Goal: Information Seeking & Learning: Find specific fact

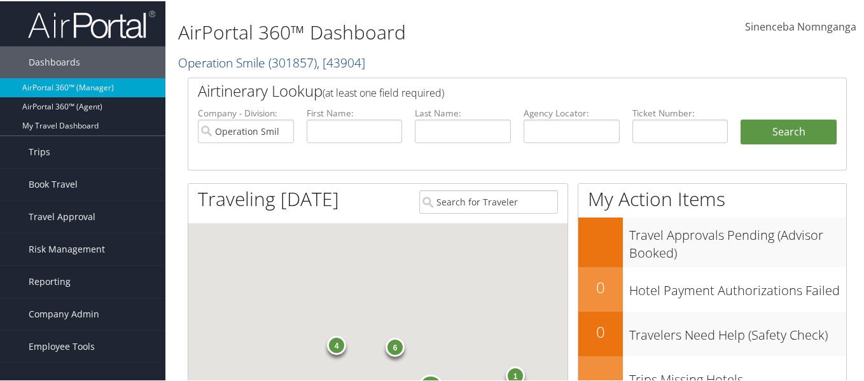
click at [358, 60] on span ", [ 43904 ]" at bounding box center [341, 61] width 48 height 17
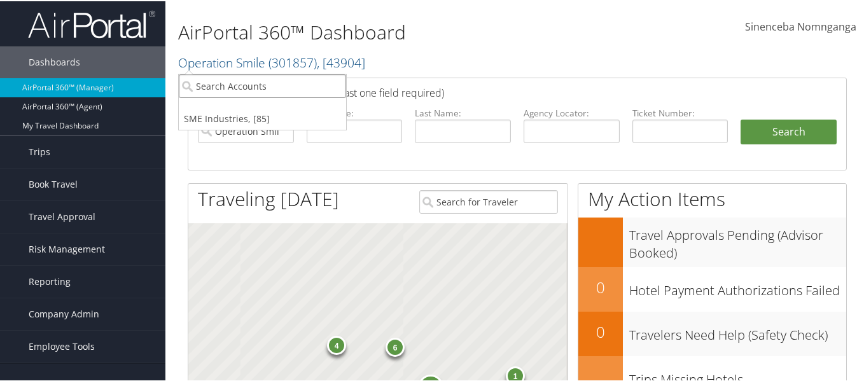
click at [274, 85] on input "search" at bounding box center [262, 85] width 167 height 24
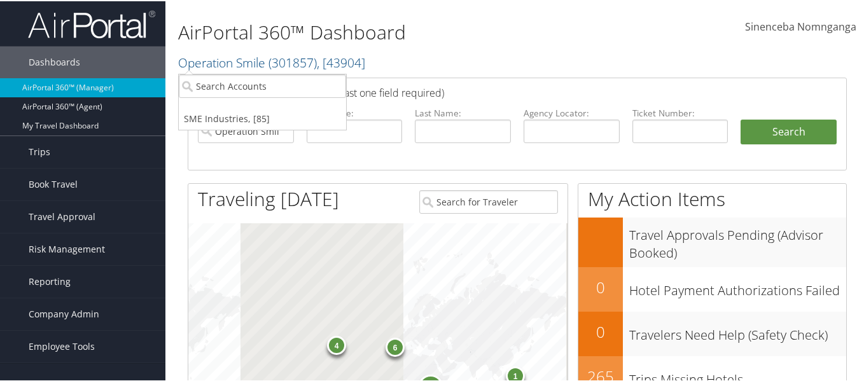
click at [431, 62] on h2 "Operation Smile ( 301857 ) , [ 43904 ]" at bounding box center [404, 61] width 452 height 22
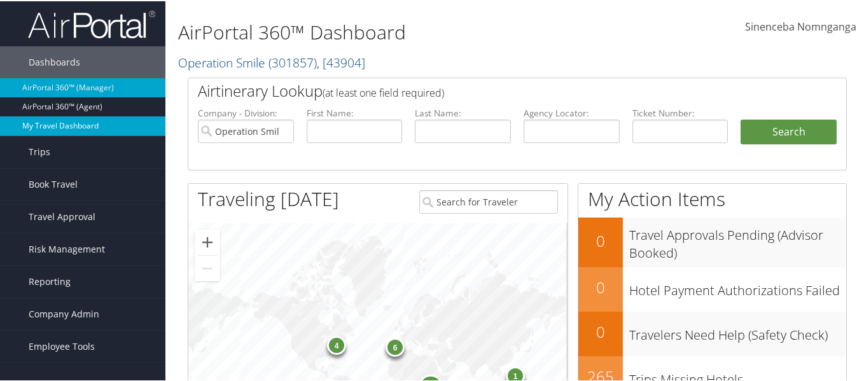
click at [59, 122] on link "My Travel Dashboard" at bounding box center [82, 124] width 165 height 19
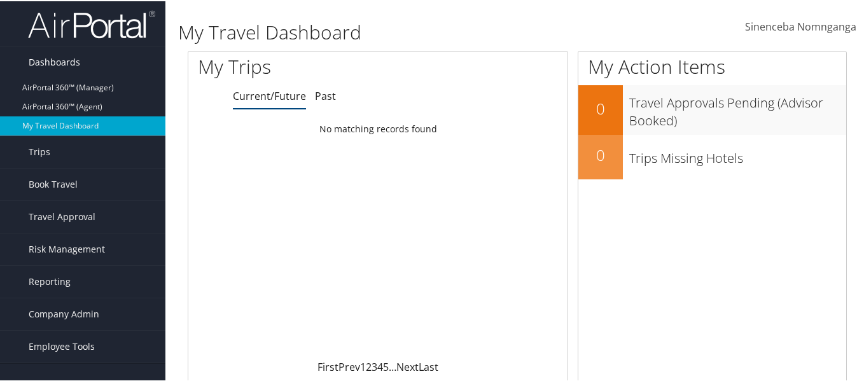
click at [61, 60] on span "Dashboards" at bounding box center [55, 61] width 52 height 32
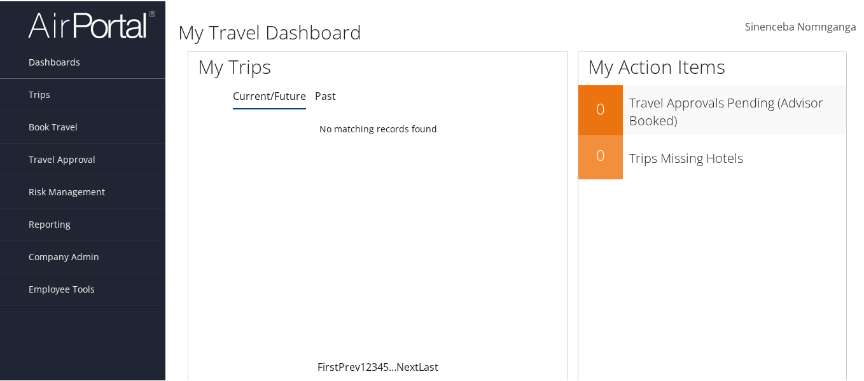
click at [61, 60] on span "Dashboards" at bounding box center [55, 61] width 52 height 32
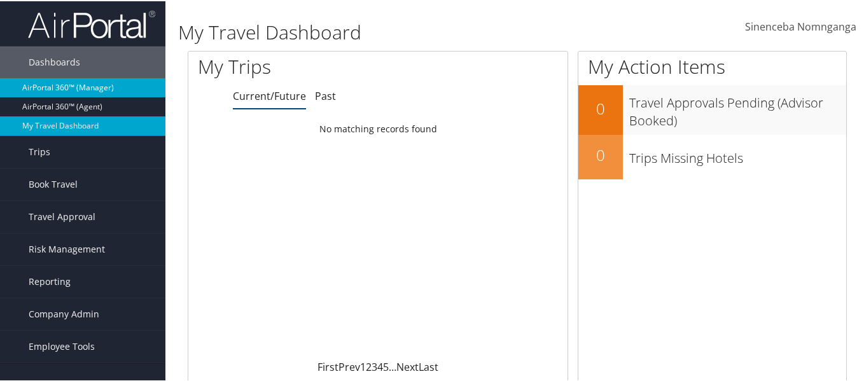
click at [55, 79] on link "AirPortal 360™ (Manager)" at bounding box center [82, 86] width 165 height 19
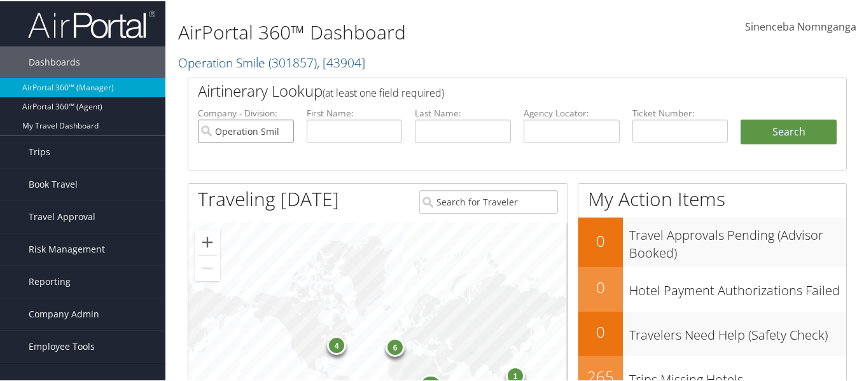
click at [281, 129] on input "Operation Smile" at bounding box center [246, 130] width 96 height 24
click at [340, 123] on input "text" at bounding box center [355, 130] width 96 height 24
type input "[PERSON_NAME]"
click at [424, 127] on input "text" at bounding box center [463, 130] width 96 height 24
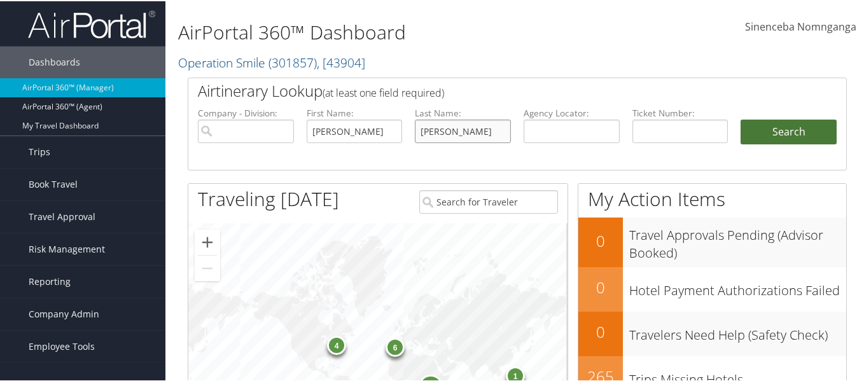
type input "[PERSON_NAME]"
click at [784, 134] on button "Search" at bounding box center [789, 130] width 96 height 25
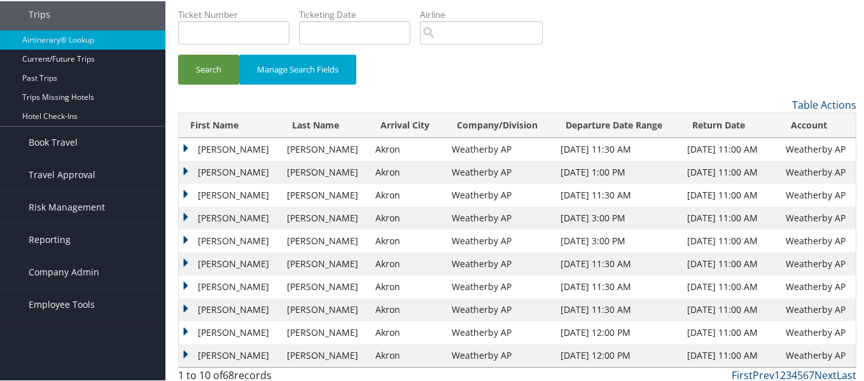
scroll to position [85, 0]
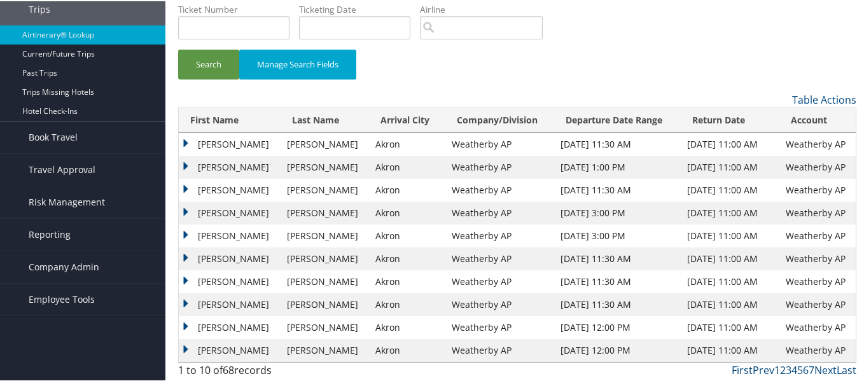
click at [185, 187] on td "[PERSON_NAME]" at bounding box center [230, 188] width 102 height 23
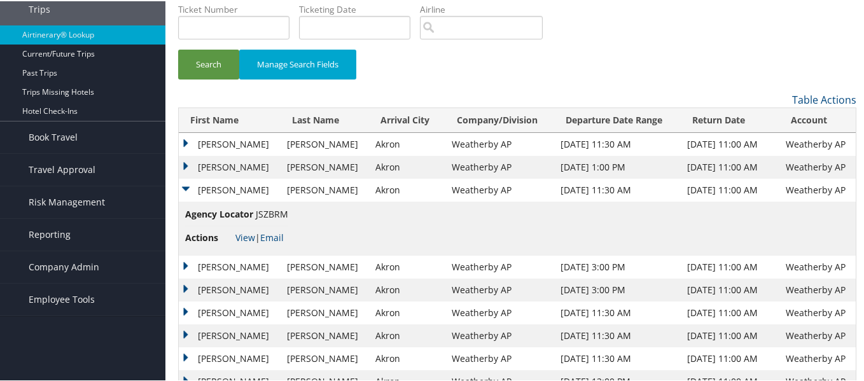
click at [188, 161] on td "[PERSON_NAME]" at bounding box center [230, 166] width 102 height 23
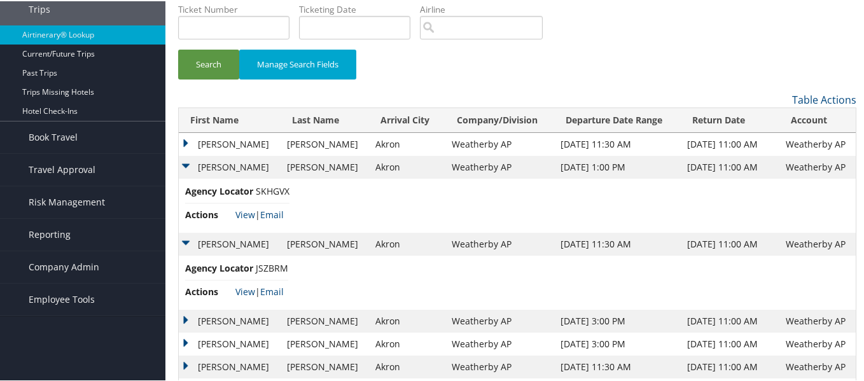
click at [184, 137] on td "Alan" at bounding box center [230, 143] width 102 height 23
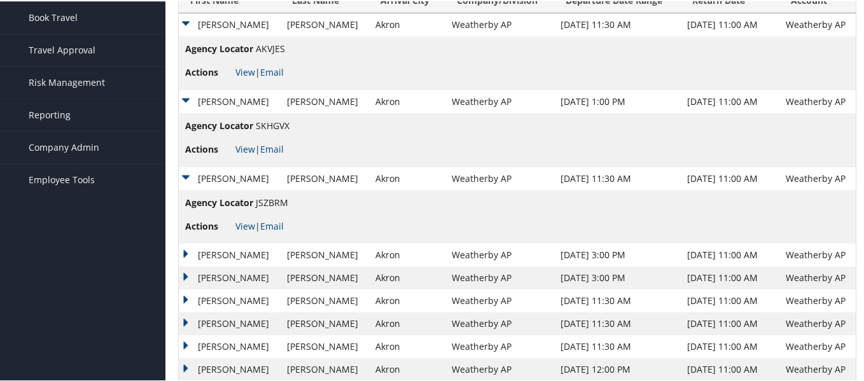
scroll to position [247, 0]
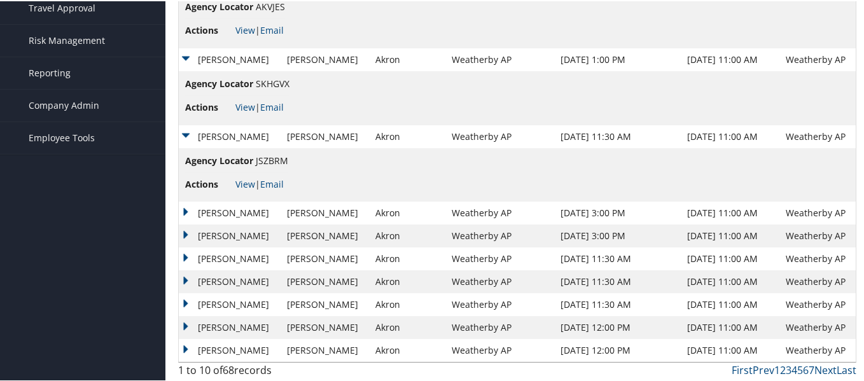
click at [184, 208] on td "Alan" at bounding box center [230, 211] width 102 height 23
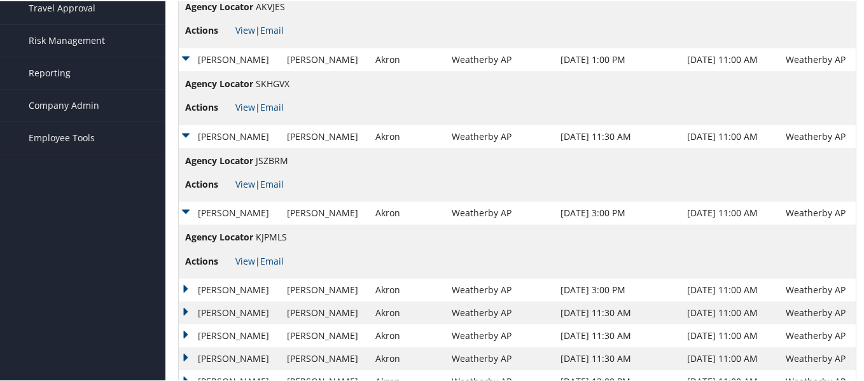
scroll to position [301, 0]
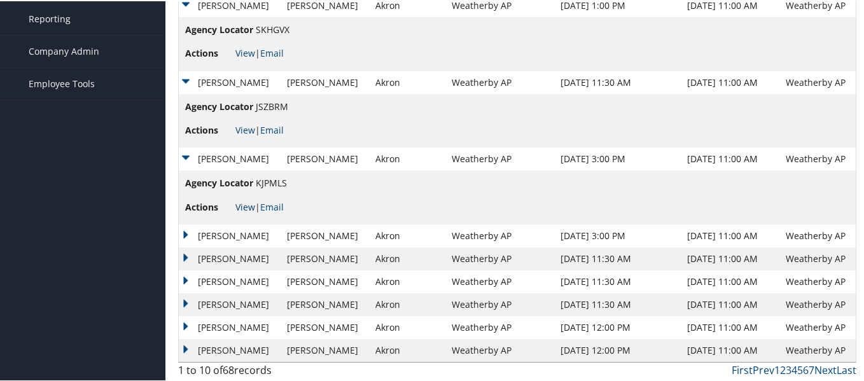
click at [242, 203] on link "View" at bounding box center [245, 206] width 20 height 12
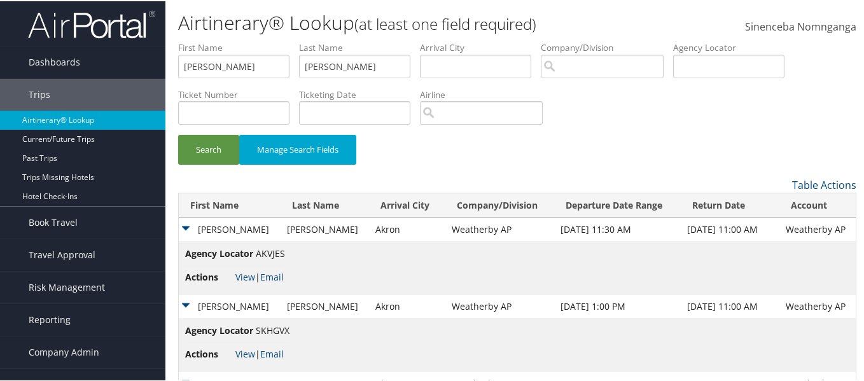
scroll to position [64, 0]
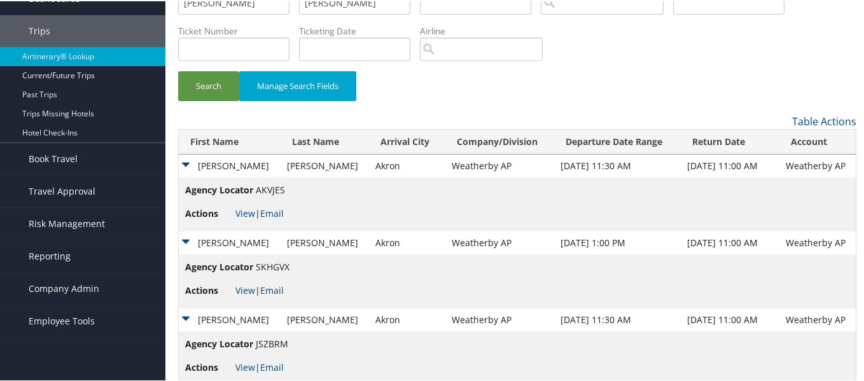
click at [187, 160] on td "Alan" at bounding box center [230, 164] width 102 height 23
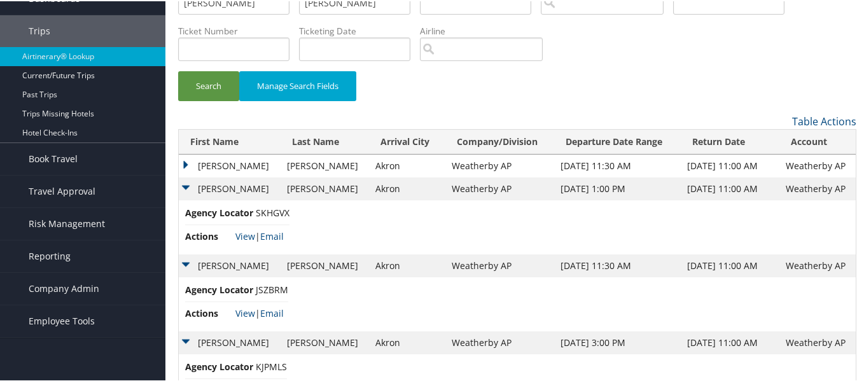
click at [186, 186] on td "Alan" at bounding box center [230, 187] width 102 height 23
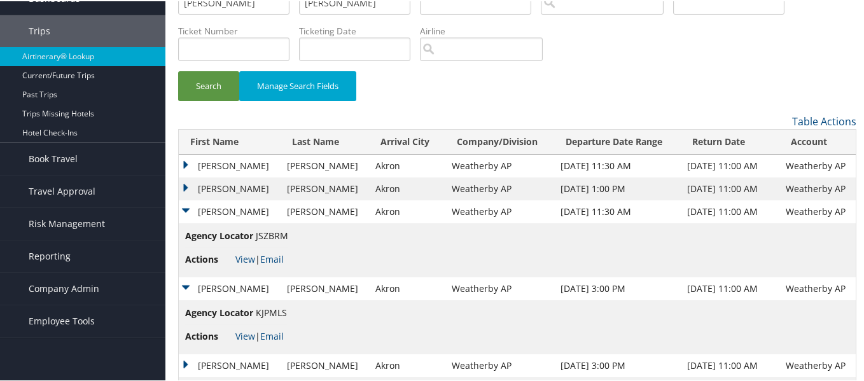
click at [186, 206] on td "Alan" at bounding box center [230, 210] width 102 height 23
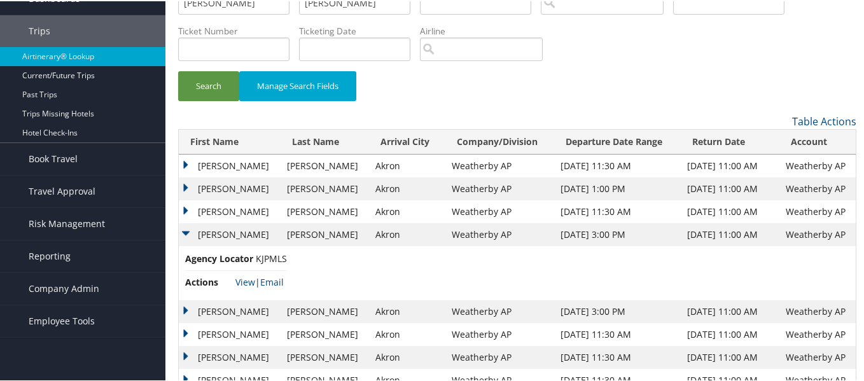
click at [184, 226] on td "Alan" at bounding box center [230, 233] width 102 height 23
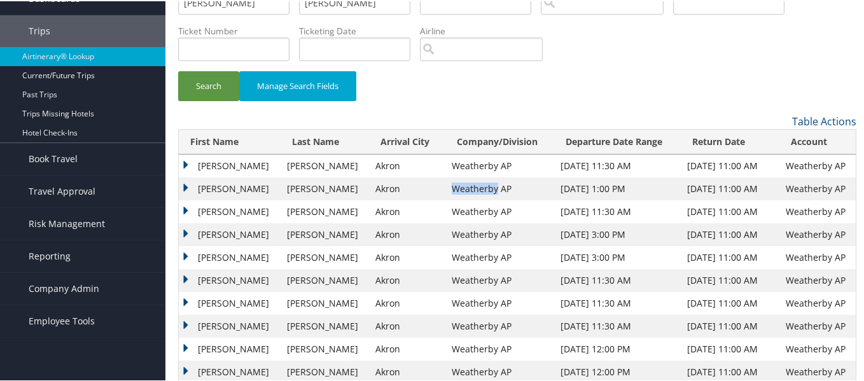
drag, startPoint x: 460, startPoint y: 186, endPoint x: 418, endPoint y: 186, distance: 42.0
click at [445, 186] on td "Weatherby AP" at bounding box center [499, 187] width 109 height 23
click at [475, 184] on td "Weatherby AP" at bounding box center [499, 187] width 109 height 23
drag, startPoint x: 475, startPoint y: 184, endPoint x: 417, endPoint y: 183, distance: 58.5
click at [445, 183] on td "Weatherby AP" at bounding box center [499, 187] width 109 height 23
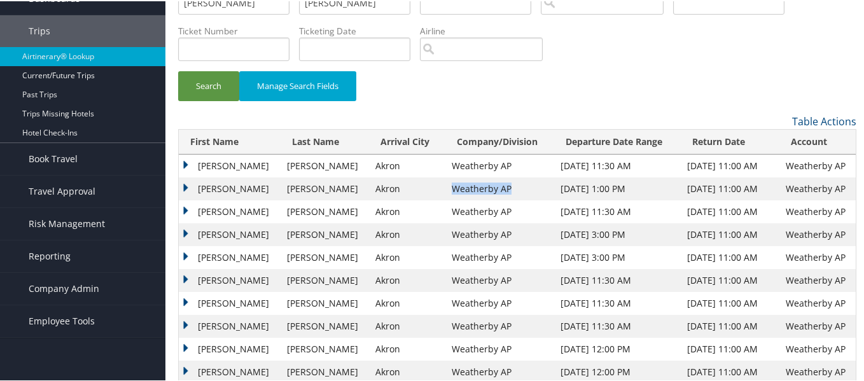
copy td "Weatherby AP"
click at [188, 158] on td "Alan" at bounding box center [230, 164] width 102 height 23
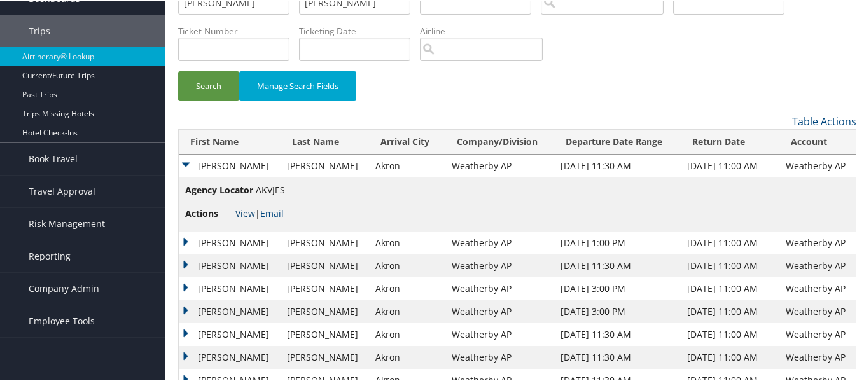
click at [249, 212] on link "View" at bounding box center [245, 212] width 20 height 12
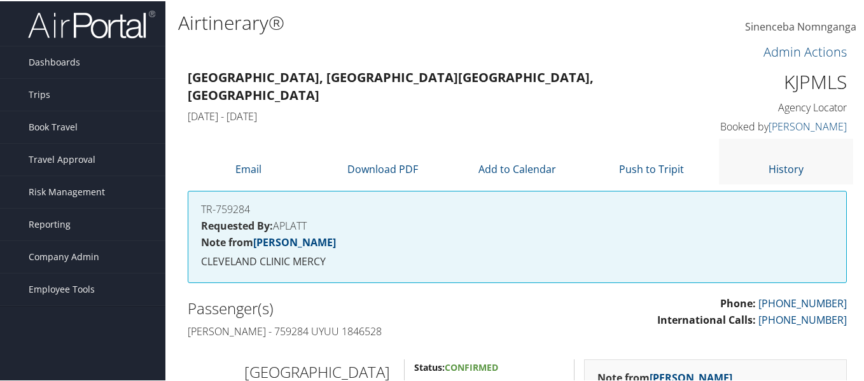
click at [760, 172] on li "History" at bounding box center [786, 159] width 134 height 45
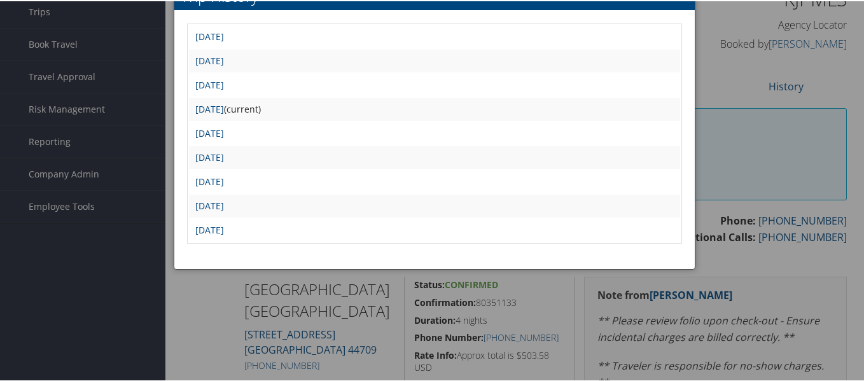
scroll to position [64, 0]
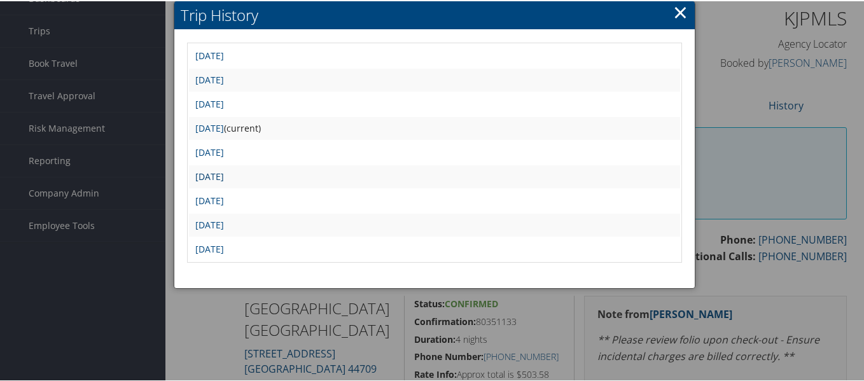
click at [224, 173] on link "Tue Sep 2 22:09:38 MDT 2025" at bounding box center [209, 175] width 29 height 12
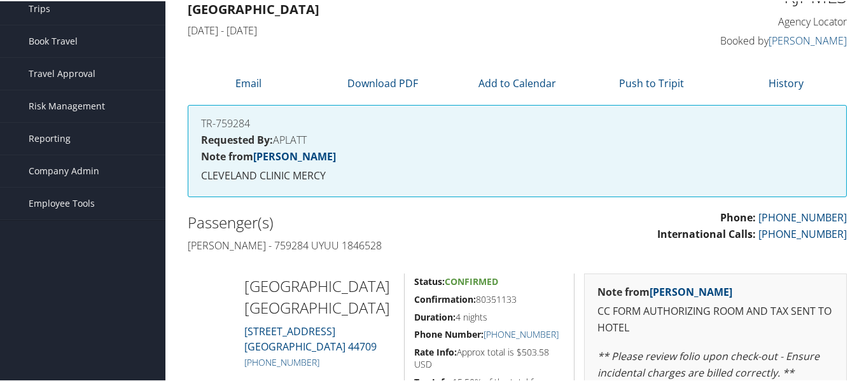
scroll to position [38, 0]
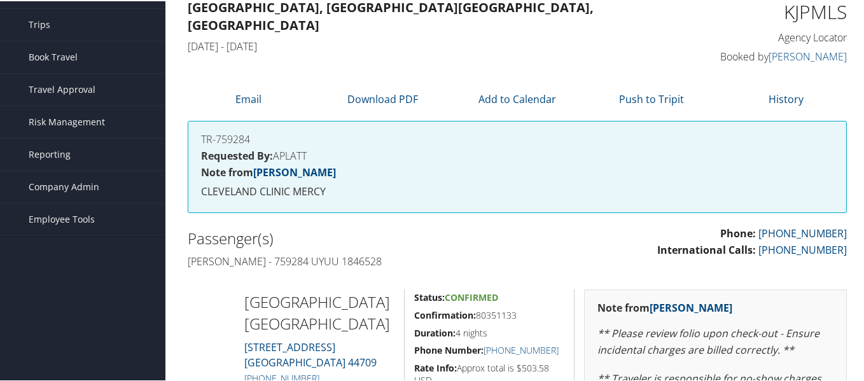
scroll to position [64, 0]
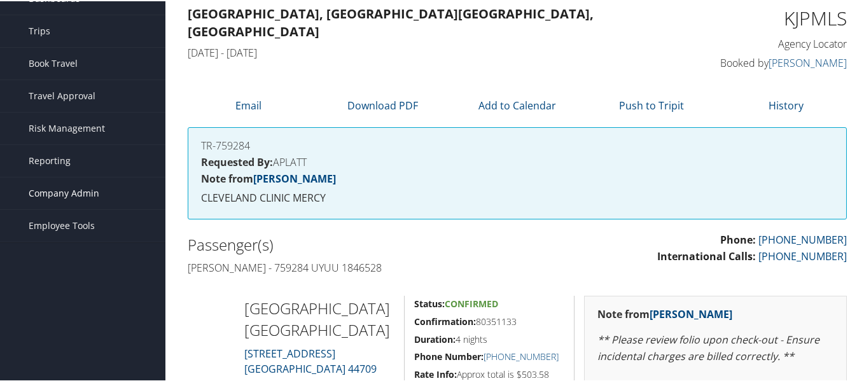
click at [54, 190] on span "Company Admin" at bounding box center [64, 192] width 71 height 32
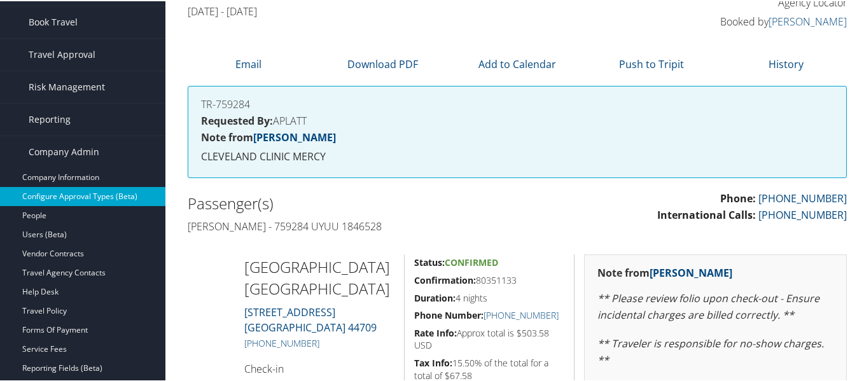
scroll to position [127, 0]
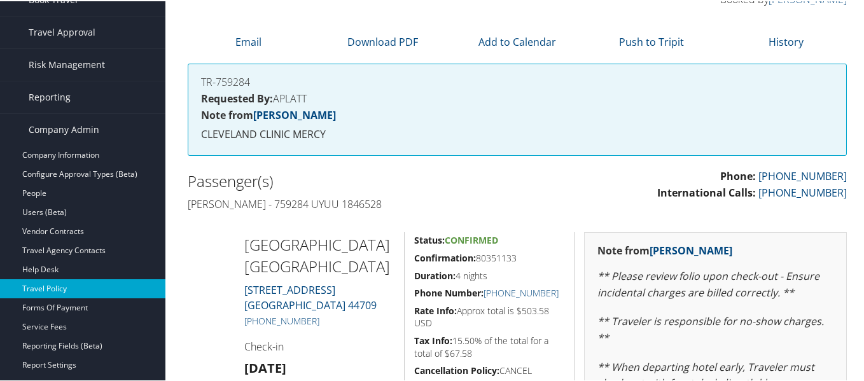
click at [40, 288] on link "Travel Policy" at bounding box center [82, 287] width 165 height 19
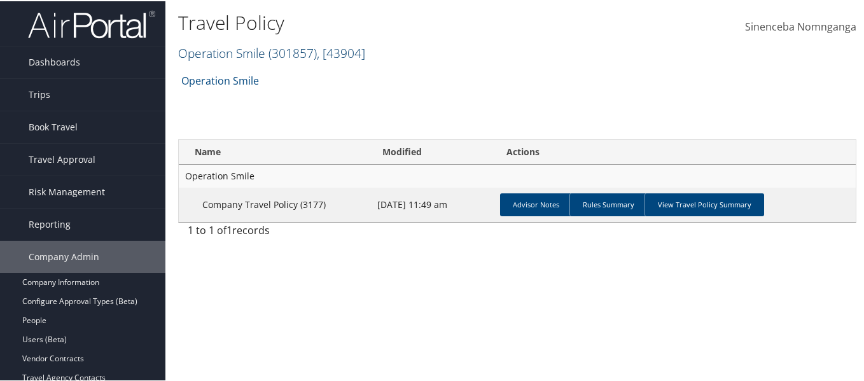
click at [344, 56] on span ", [ 43904 ]" at bounding box center [341, 51] width 48 height 17
click at [301, 80] on input "search" at bounding box center [262, 76] width 167 height 24
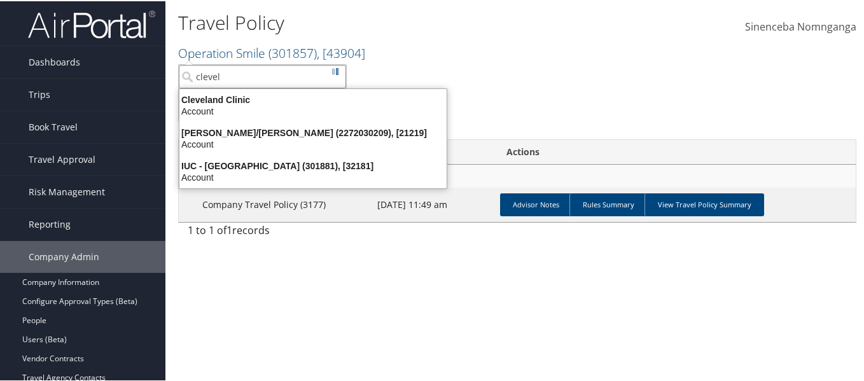
type input "clevela"
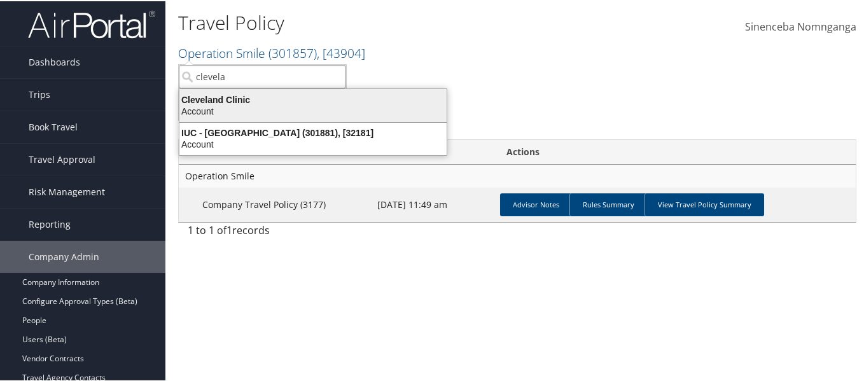
click at [256, 109] on div "Account" at bounding box center [313, 109] width 282 height 11
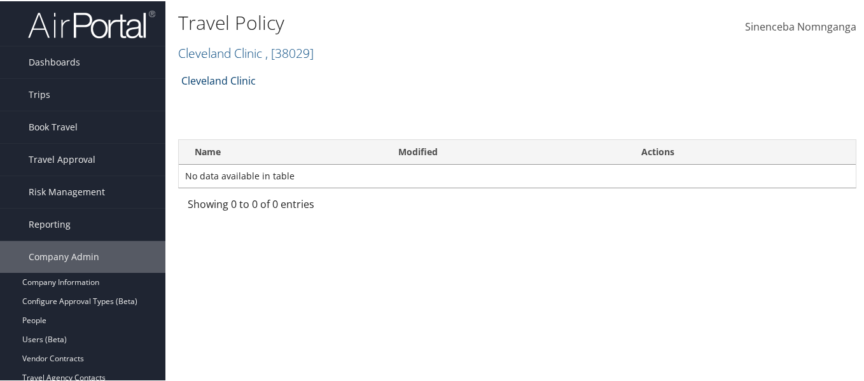
click at [228, 82] on link "Cleveland Clinic" at bounding box center [218, 79] width 74 height 25
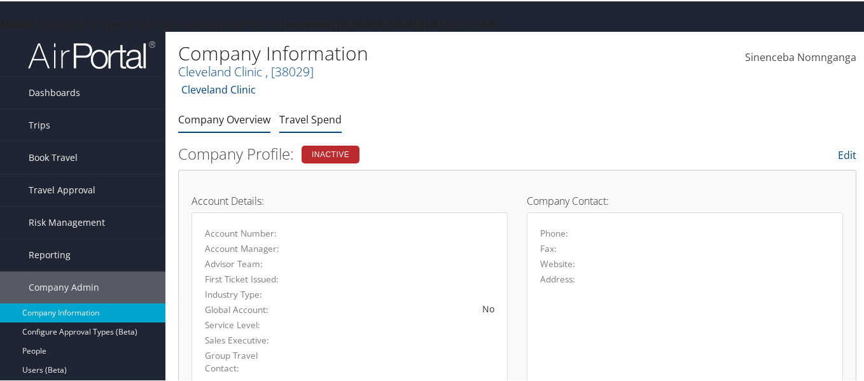
click at [301, 120] on link "Travel Spend" at bounding box center [310, 118] width 62 height 14
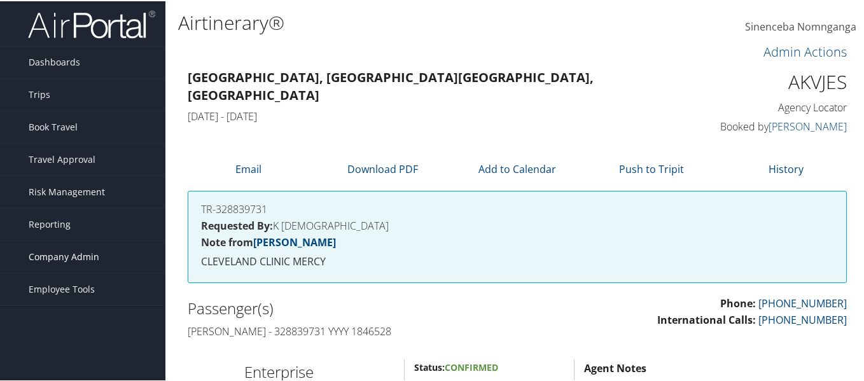
click at [73, 256] on span "Company Admin" at bounding box center [64, 256] width 71 height 32
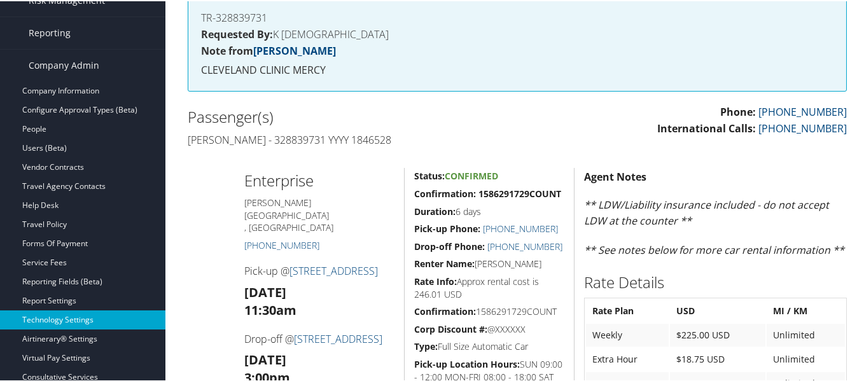
scroll to position [191, 0]
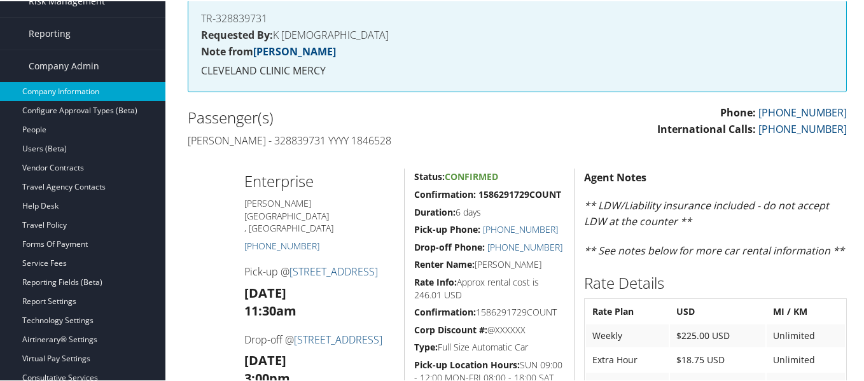
click at [60, 92] on link "Company Information" at bounding box center [82, 90] width 165 height 19
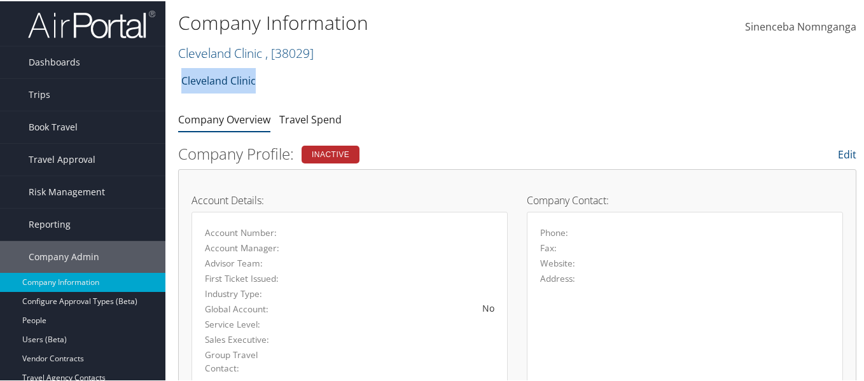
click at [254, 82] on ul "Cleveland Clinic" at bounding box center [218, 79] width 81 height 25
copy link "Cleveland Clinic"
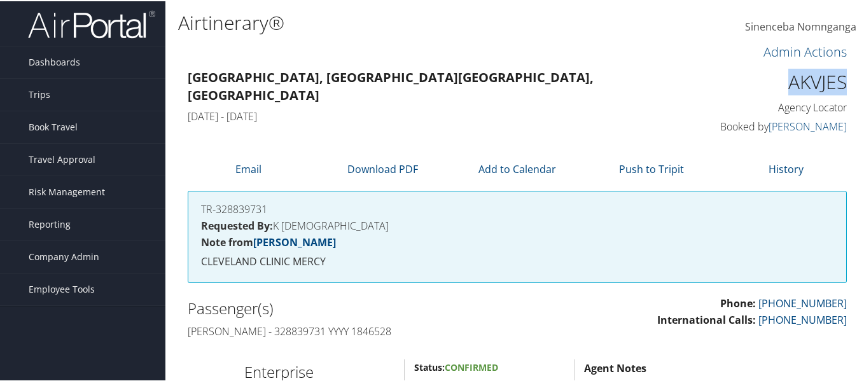
drag, startPoint x: 840, startPoint y: 83, endPoint x: 760, endPoint y: 85, distance: 80.2
click at [760, 85] on h1 "AKVJES" at bounding box center [772, 80] width 151 height 27
copy h1 "AKVJES"
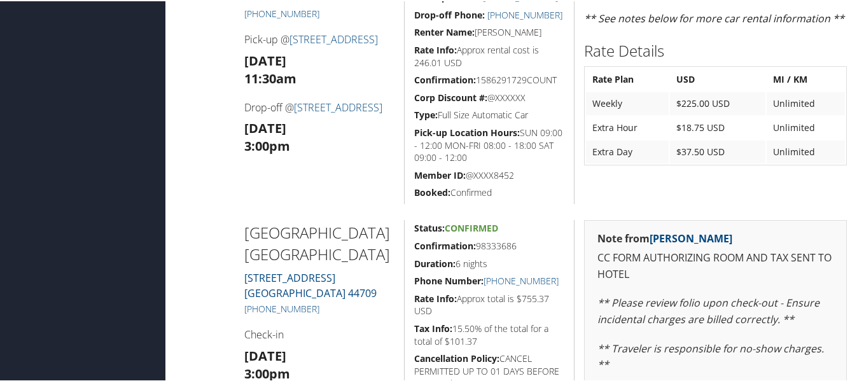
scroll to position [445, 0]
